Goal: Find specific page/section: Find specific page/section

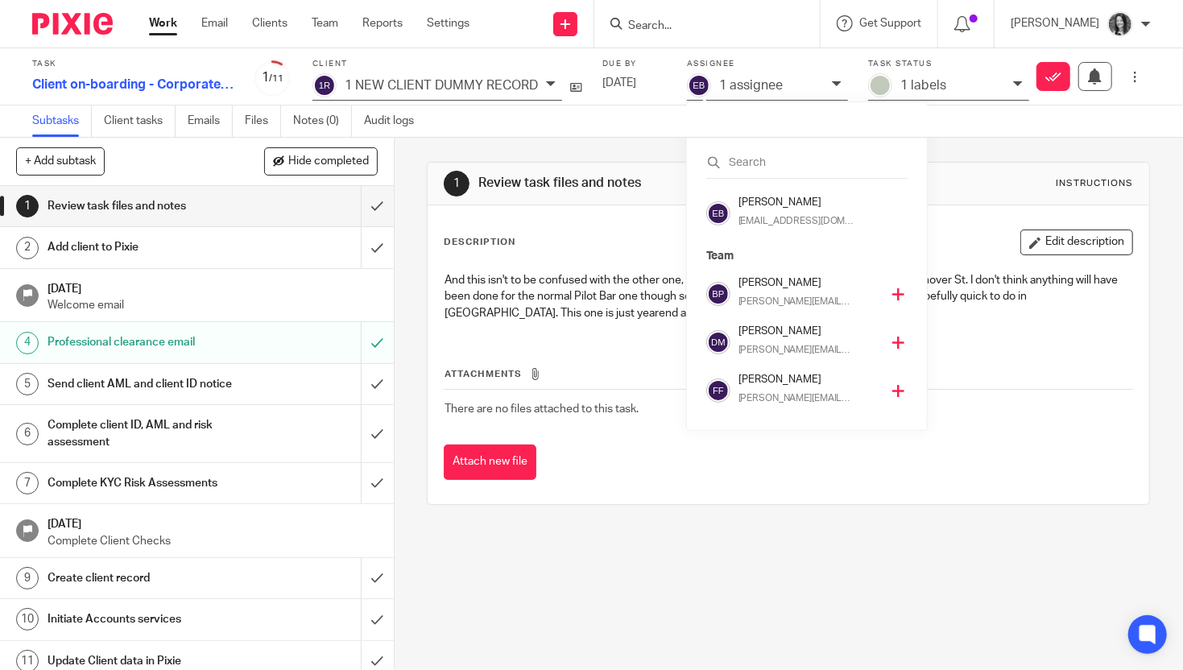
click at [737, 23] on input "Search" at bounding box center [698, 26] width 145 height 14
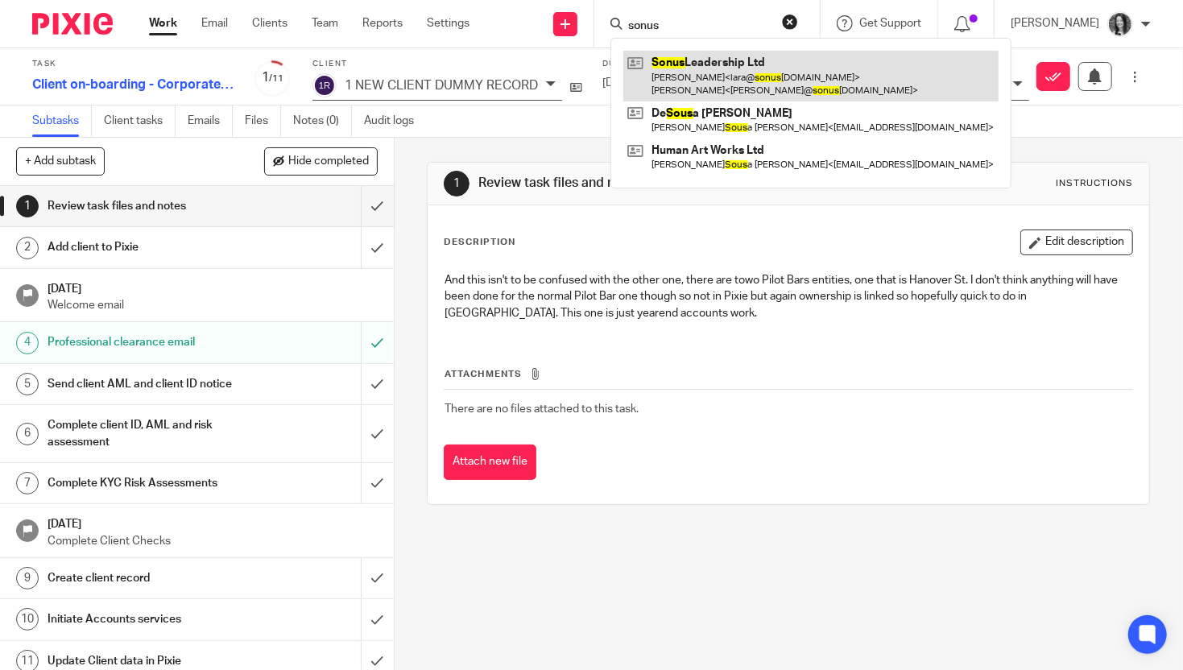
type input "sonus"
click at [749, 85] on link at bounding box center [810, 76] width 375 height 50
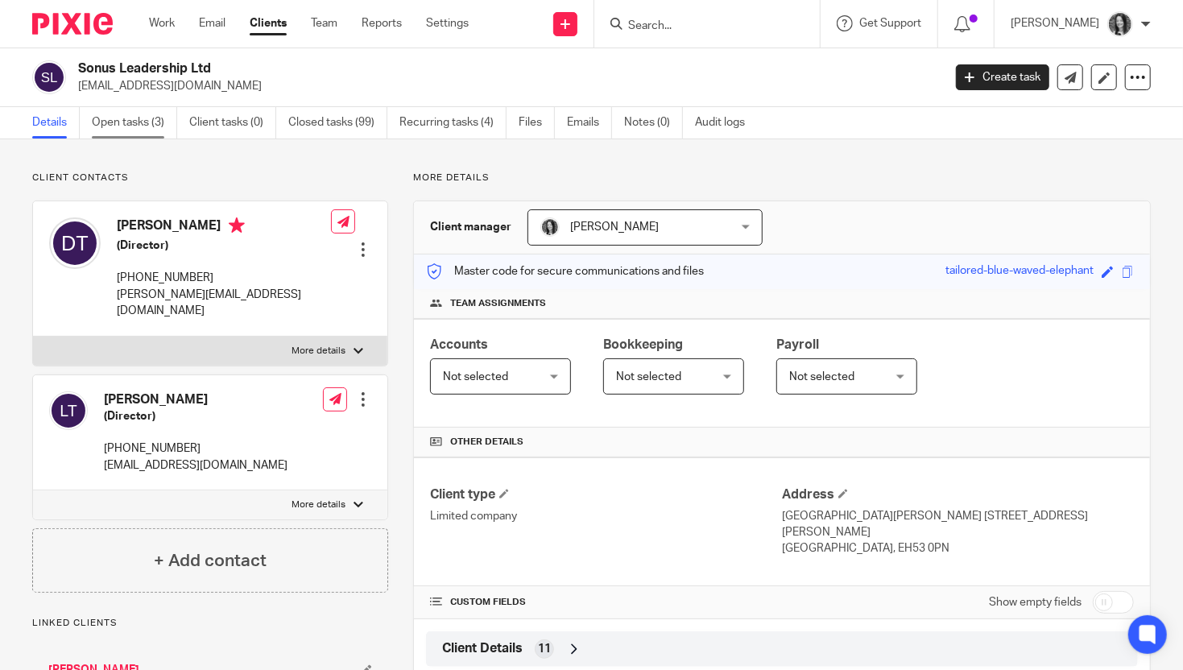
click at [158, 122] on link "Open tasks (3)" at bounding box center [134, 122] width 85 height 31
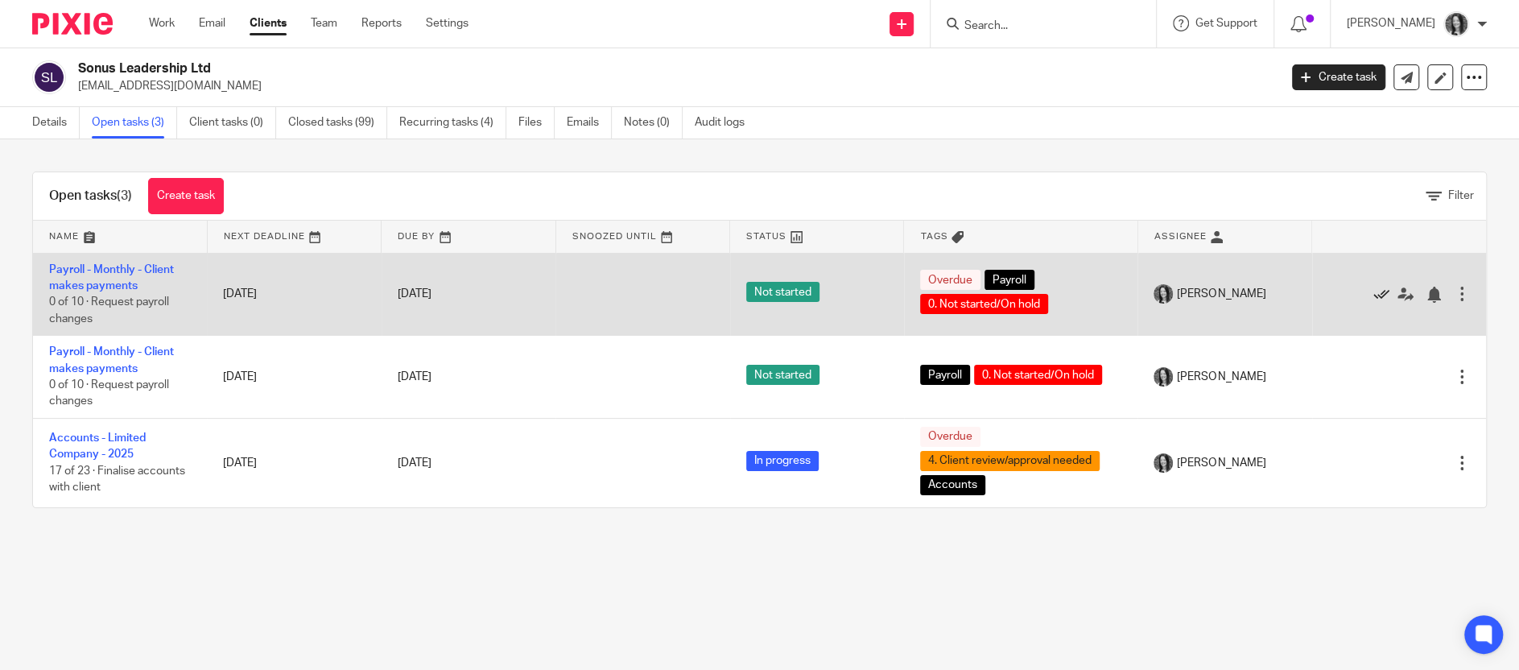
click at [1182, 297] on icon at bounding box center [1381, 295] width 16 height 16
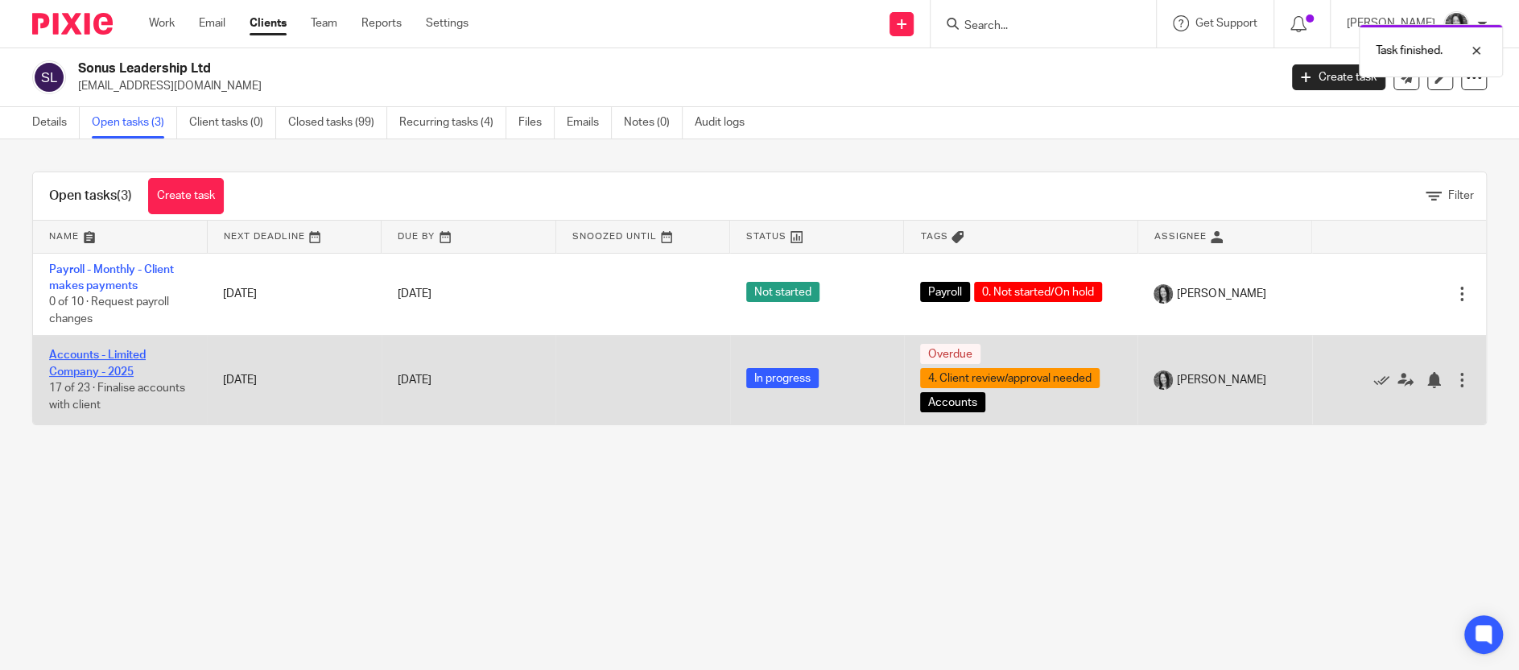
click at [87, 368] on link "Accounts - Limited Company - 2025" at bounding box center [97, 362] width 97 height 27
